Goal: Information Seeking & Learning: Learn about a topic

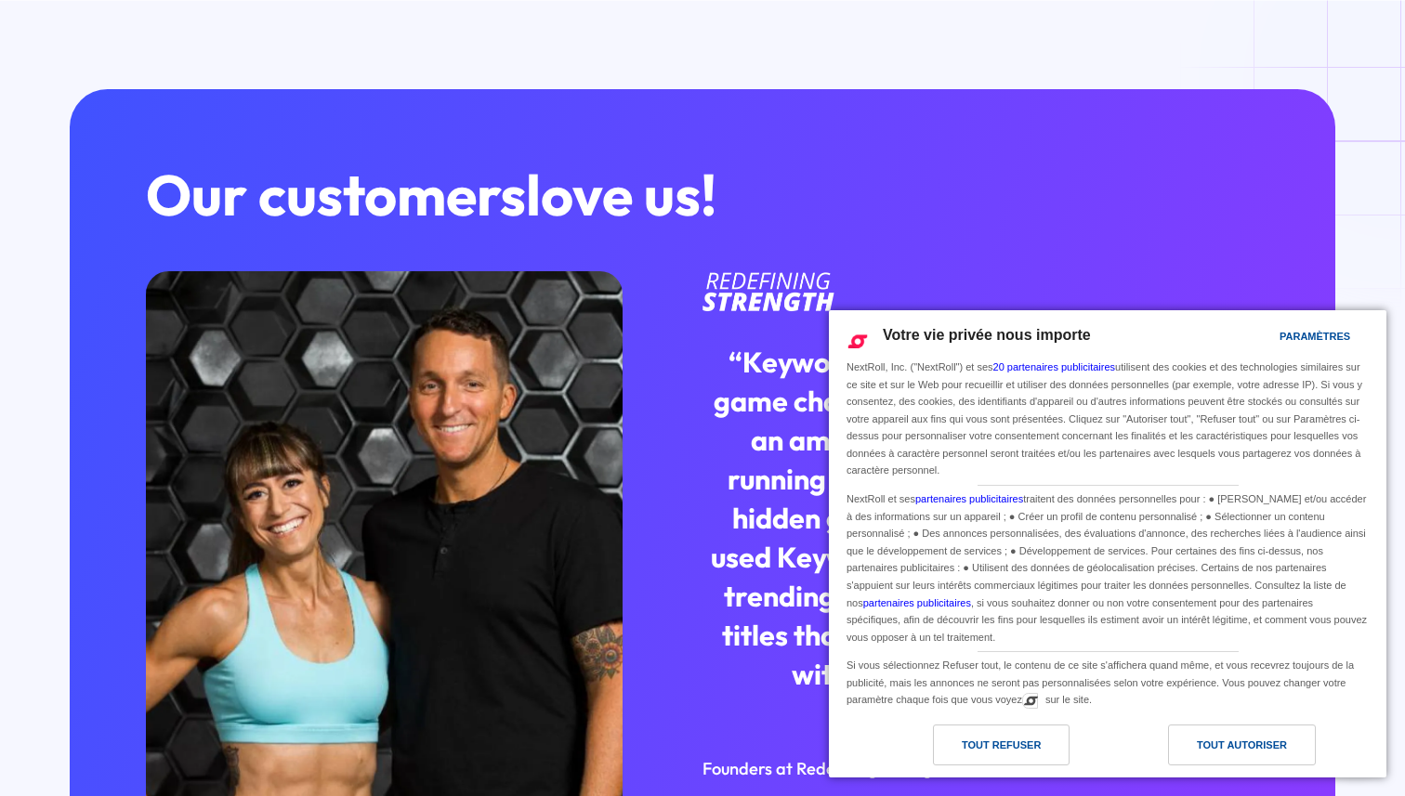
scroll to position [4241, 0]
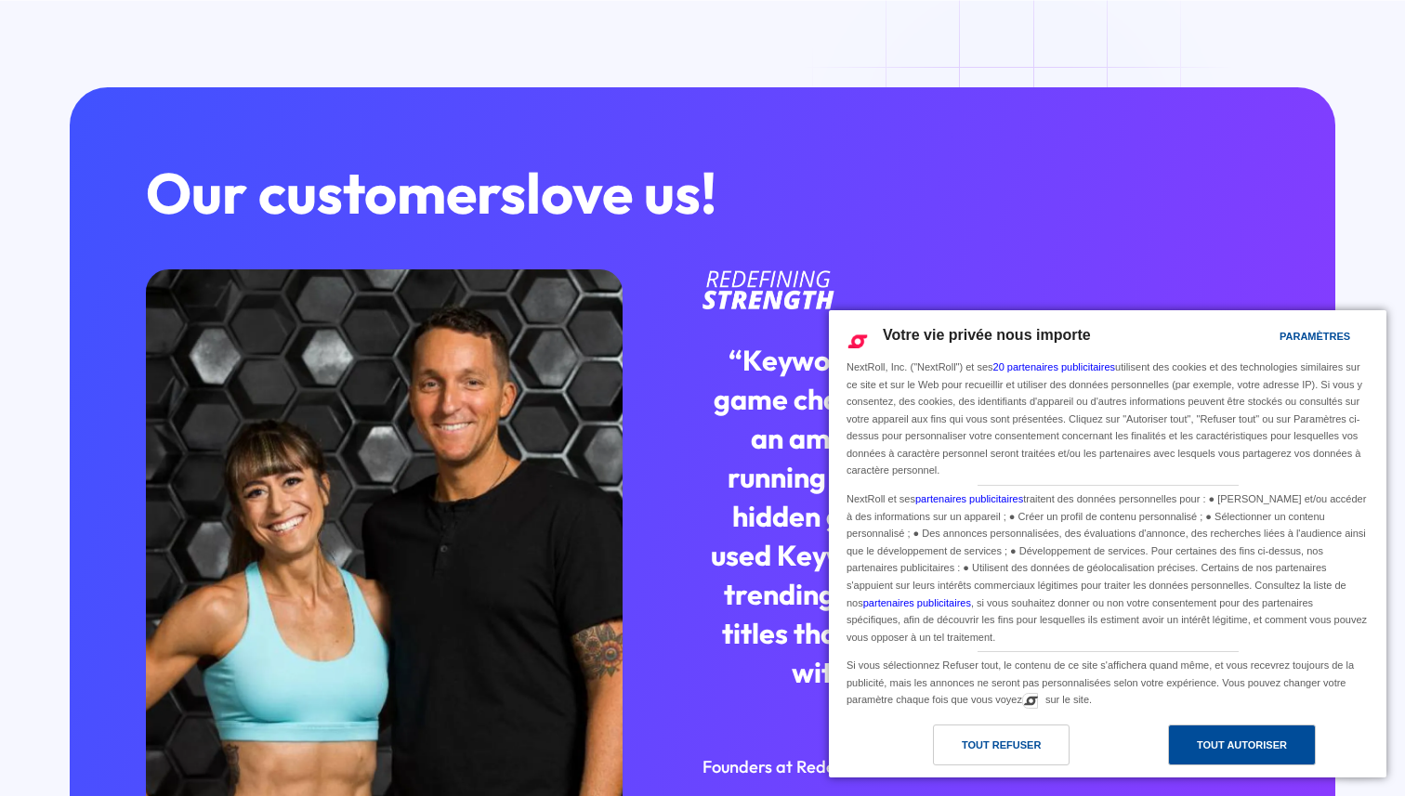
click at [1234, 749] on div "Tout autoriser" at bounding box center [1242, 745] width 90 height 20
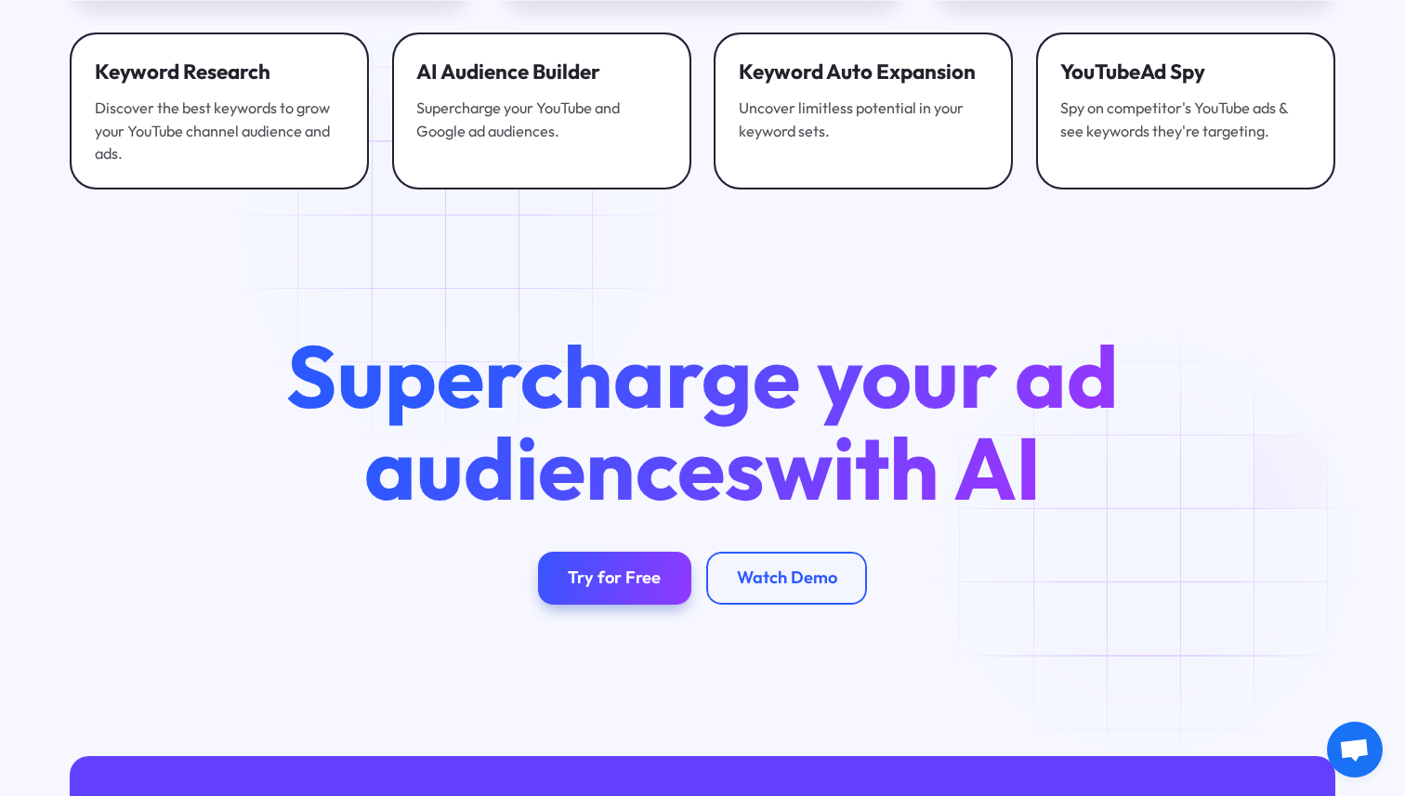
scroll to position [6627, 0]
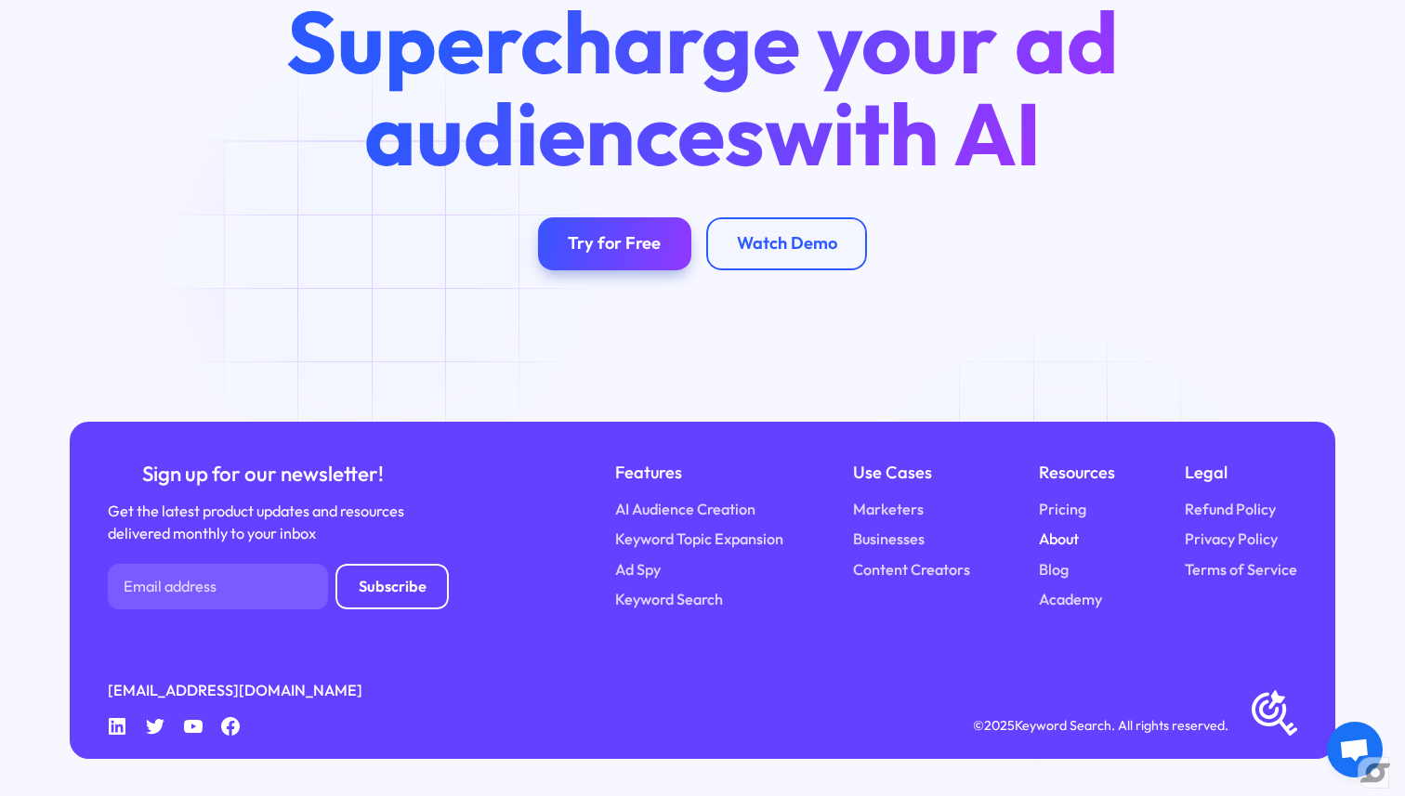
click at [1059, 545] on link "About" at bounding box center [1059, 539] width 40 height 22
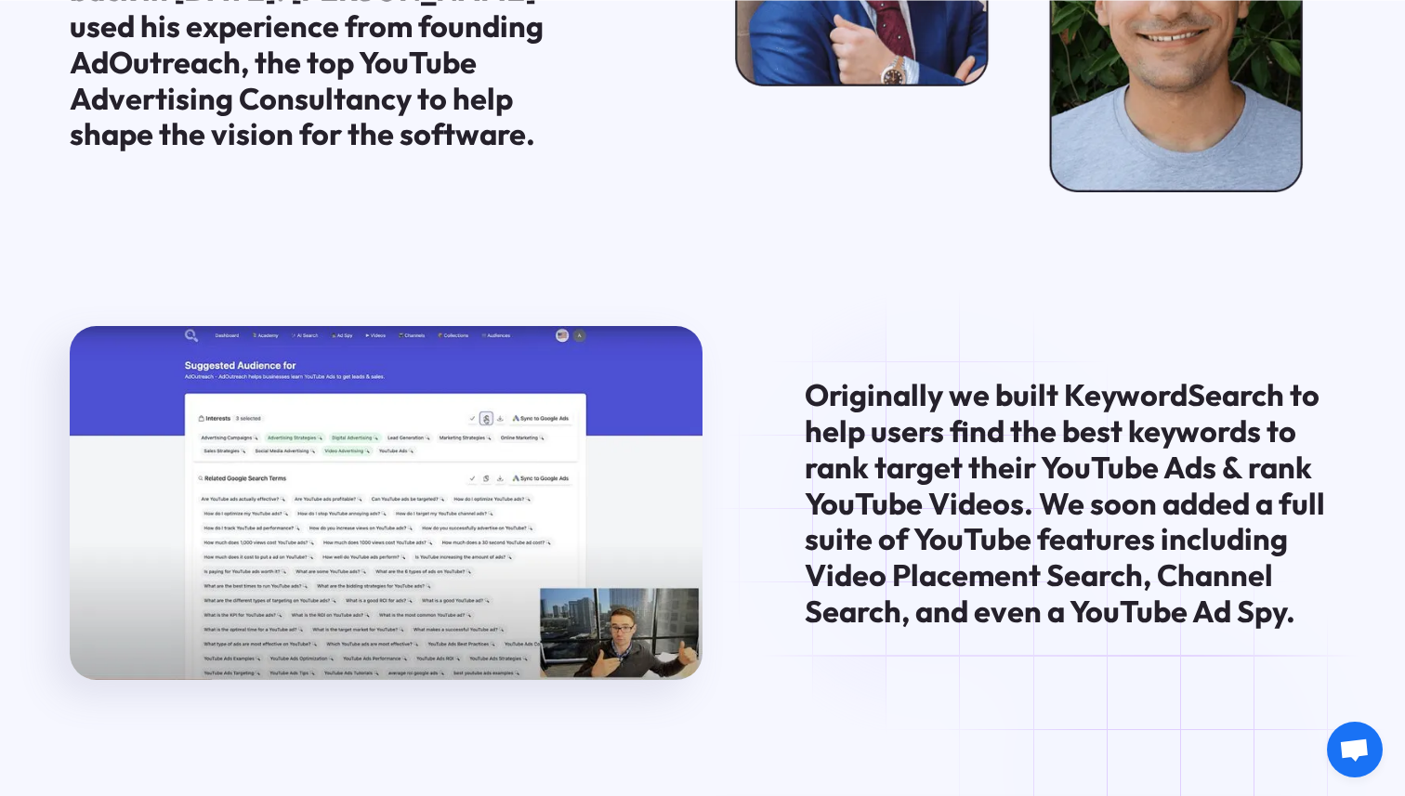
scroll to position [1197, 0]
